Goal: Task Accomplishment & Management: Complete application form

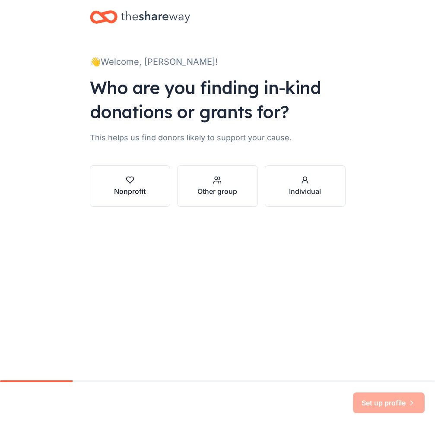
click at [126, 192] on div "Nonprofit" at bounding box center [130, 191] width 32 height 10
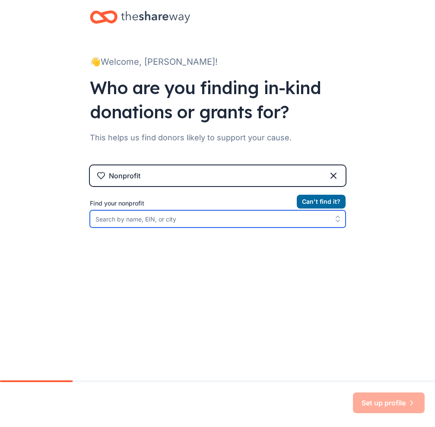
click at [191, 218] on input "Find your nonprofit" at bounding box center [218, 218] width 256 height 17
type input "r"
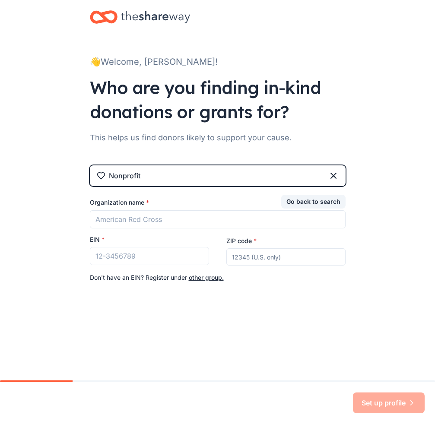
click at [239, 349] on div "👋 Welcome, [PERSON_NAME]! Who are you finding in-kind donations or grants for? …" at bounding box center [217, 190] width 435 height 380
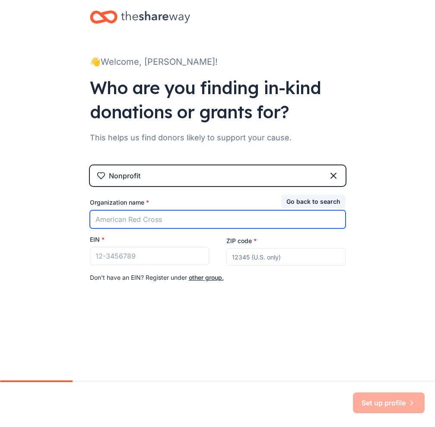
click at [115, 224] on input "Organization name *" at bounding box center [218, 219] width 256 height 18
type input "[PERSON_NAME]"
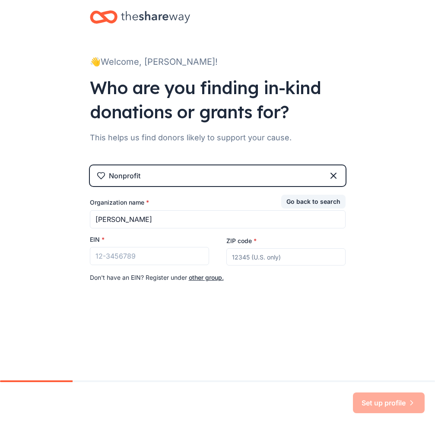
click at [307, 257] on input "ZIP code *" at bounding box center [285, 256] width 119 height 17
type input "92504"
click at [376, 402] on div "Set up profile" at bounding box center [389, 402] width 72 height 21
